Goal: Navigation & Orientation: Find specific page/section

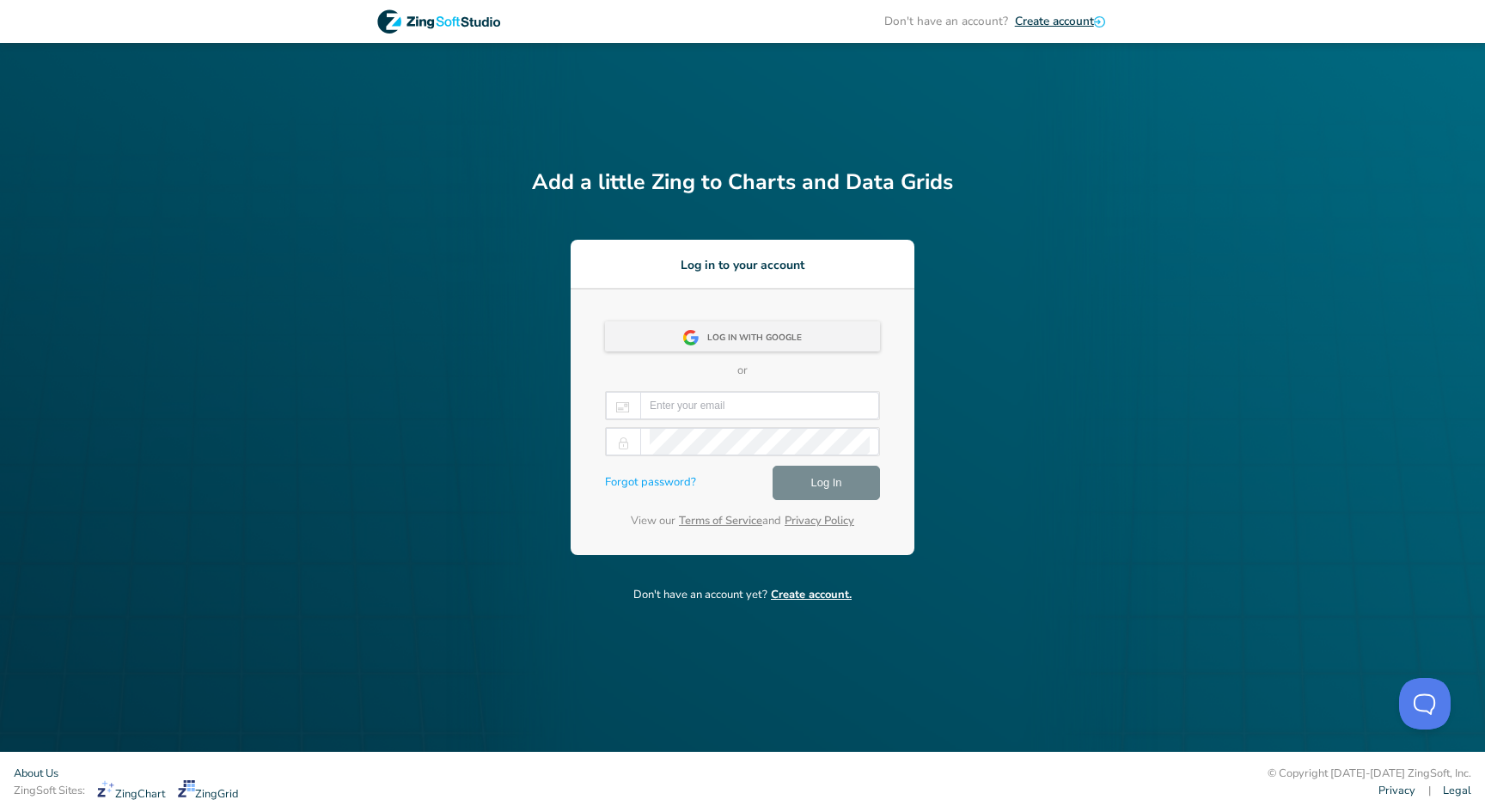
click at [769, 336] on div "Log in with Google" at bounding box center [759, 339] width 105 height 31
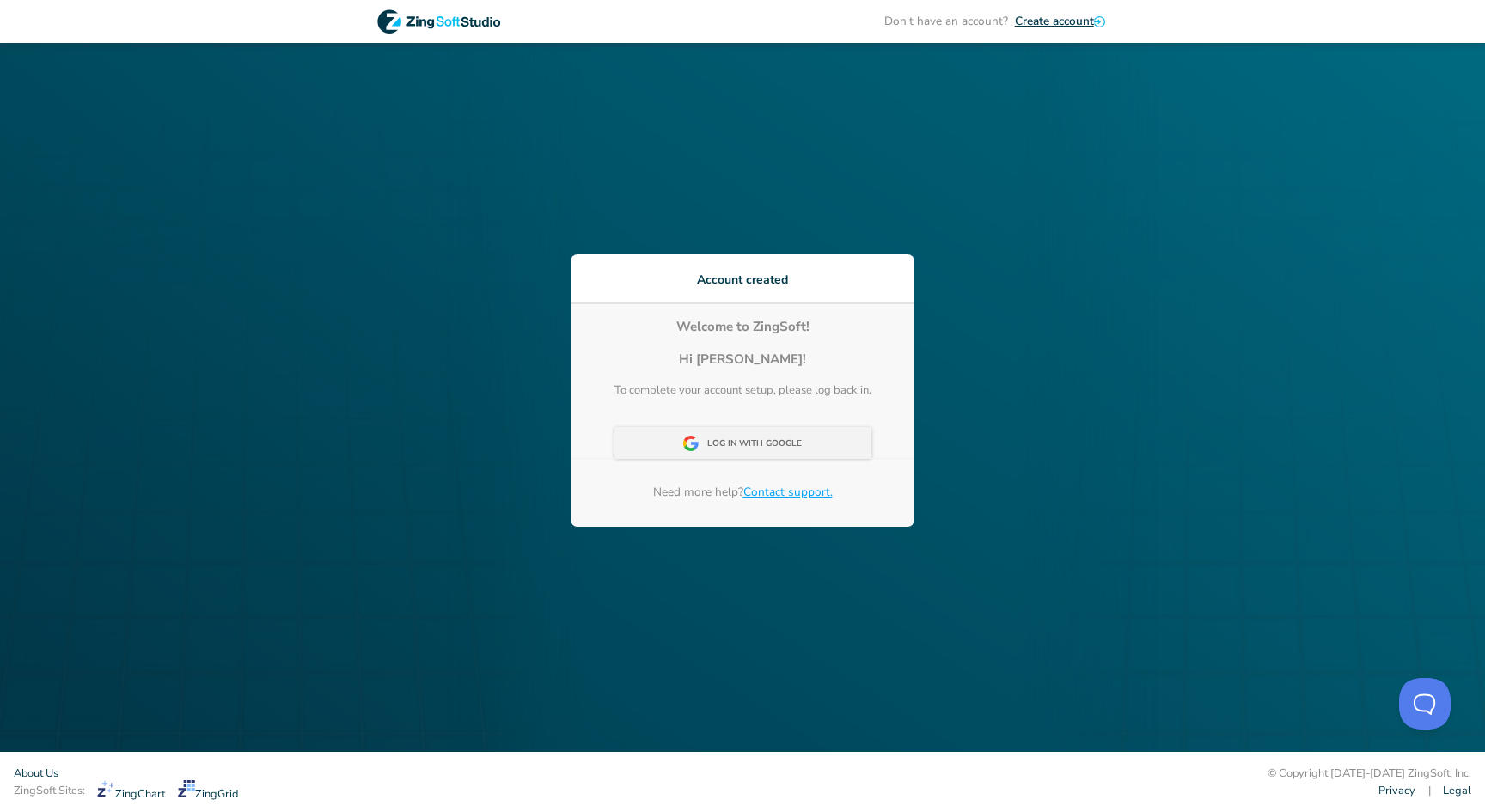
click at [753, 458] on div "Log In With Google" at bounding box center [759, 444] width 105 height 31
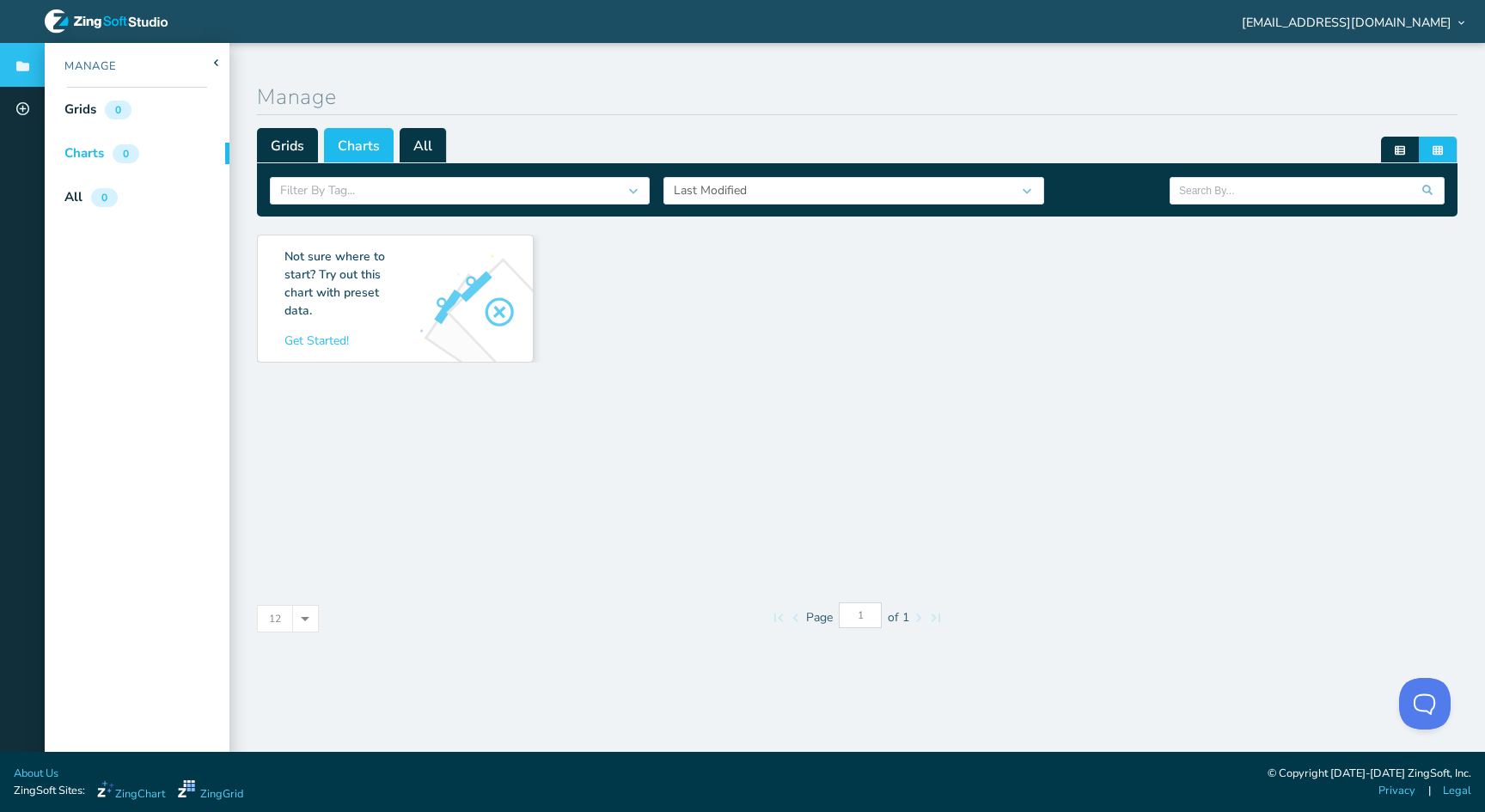
click at [110, 157] on div "Charts 0" at bounding box center [96, 153] width 103 height 44
click at [81, 26] on icon at bounding box center [107, 21] width 124 height 24
